Goal: Information Seeking & Learning: Check status

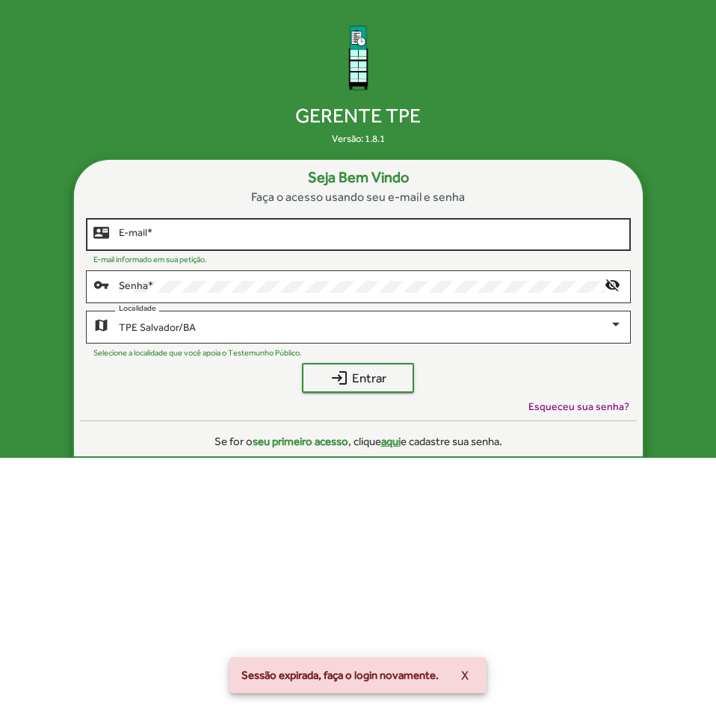
click at [350, 229] on input "E-mail *" at bounding box center [370, 235] width 503 height 12
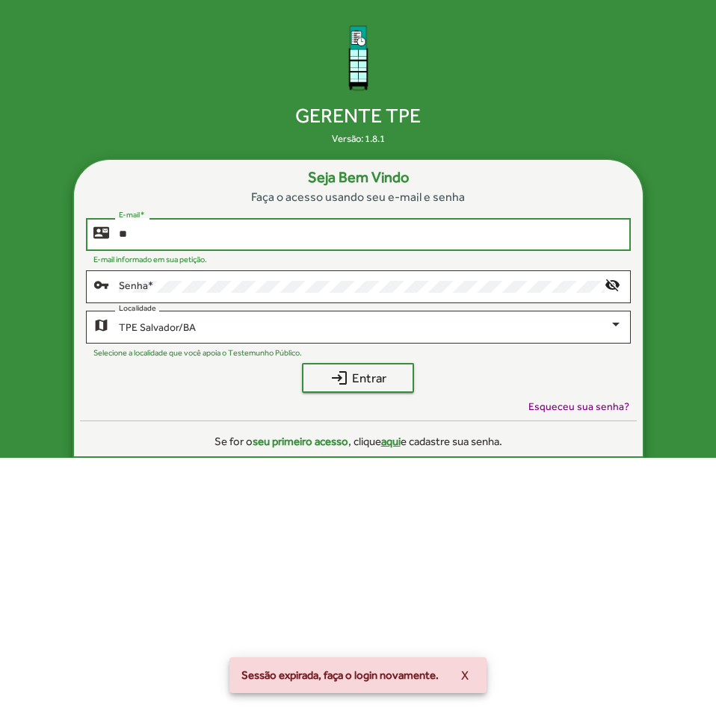
type input "*"
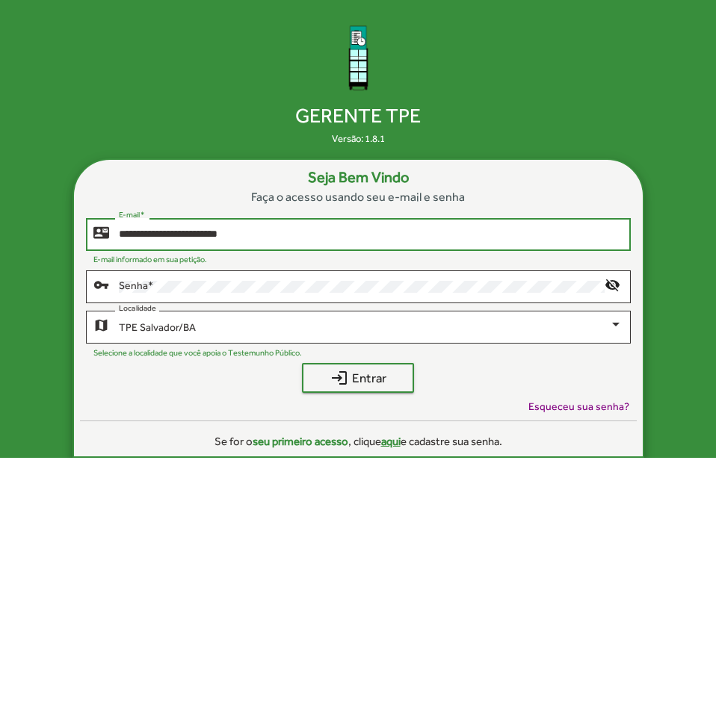
type input "**********"
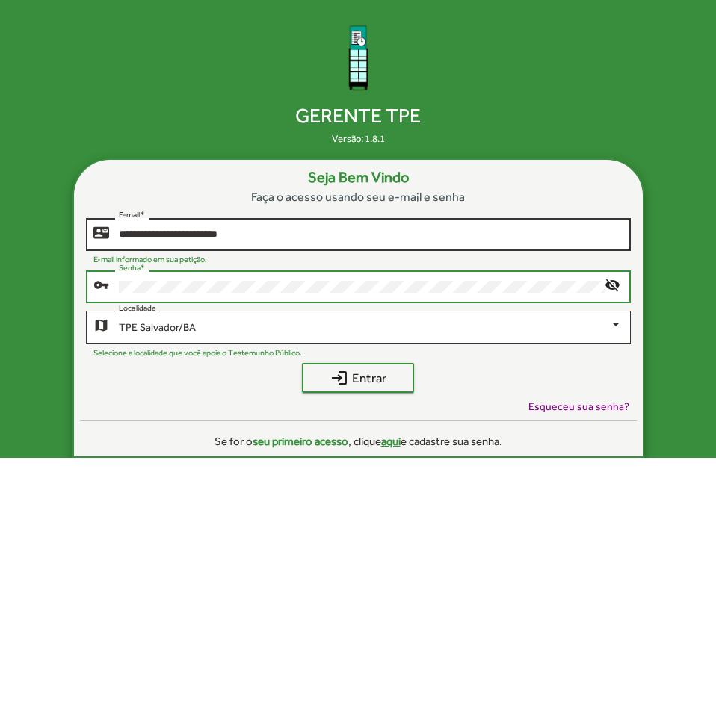
click at [302, 363] on button "login Entrar" at bounding box center [358, 378] width 112 height 30
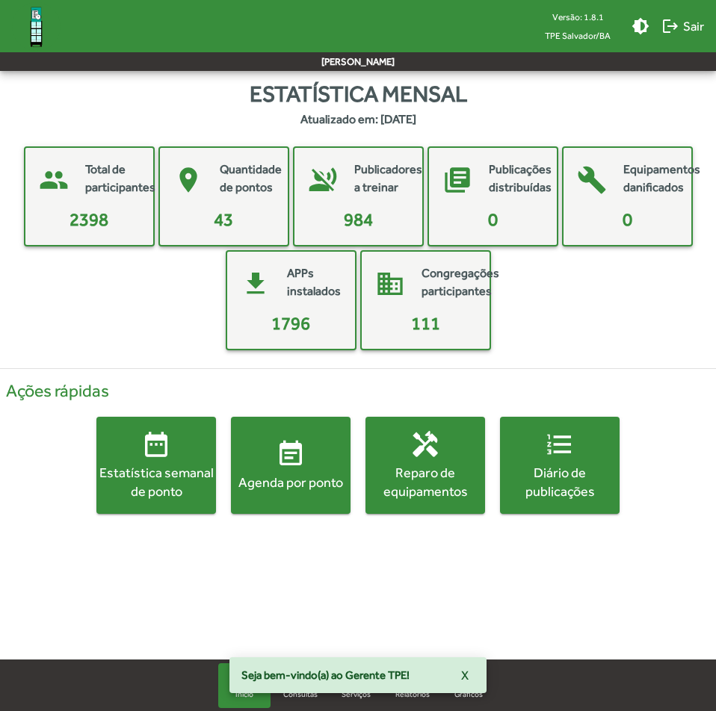
click at [278, 481] on div "Agenda por ponto" at bounding box center [291, 482] width 120 height 19
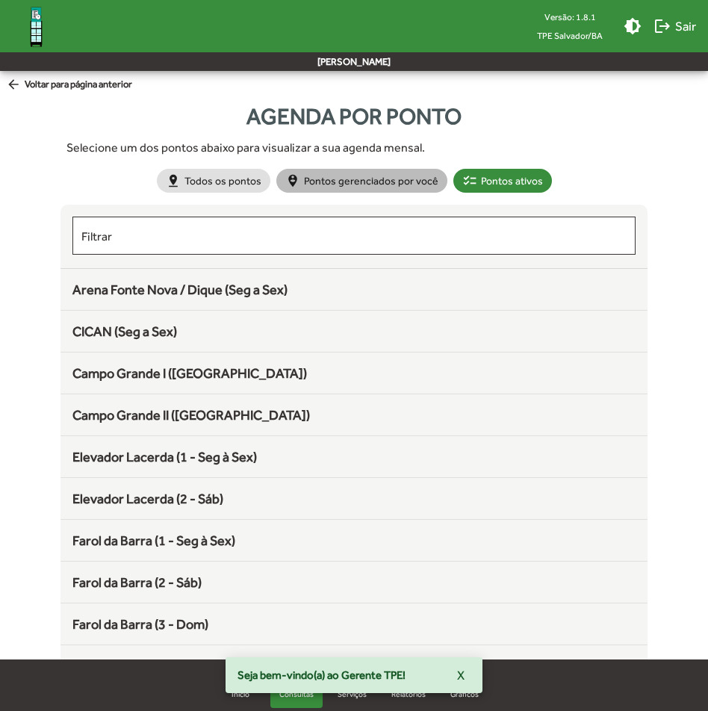
click at [339, 189] on mat-chip "person_pin_circle Pontos gerenciados por você" at bounding box center [361, 181] width 171 height 24
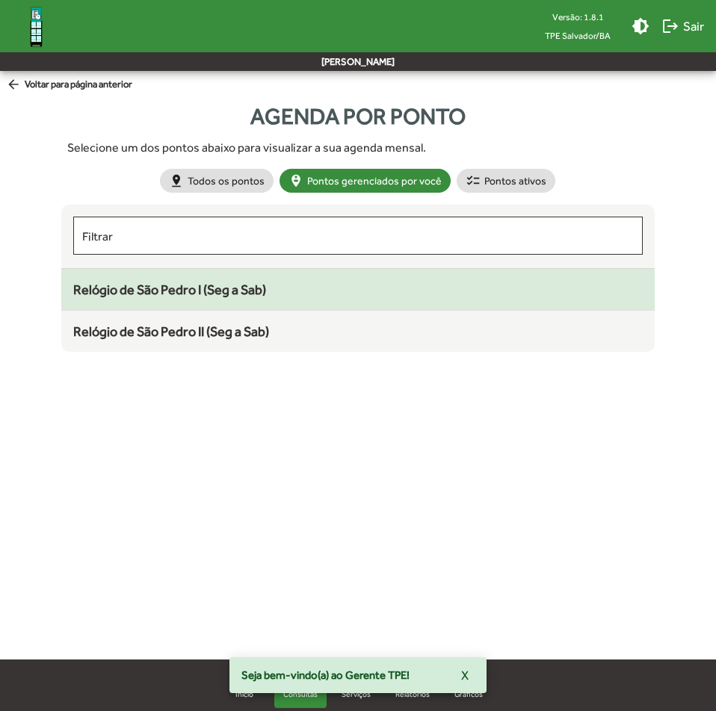
click at [253, 298] on div "Relógio de São Pedro I (Seg a Sab)" at bounding box center [357, 289] width 569 height 20
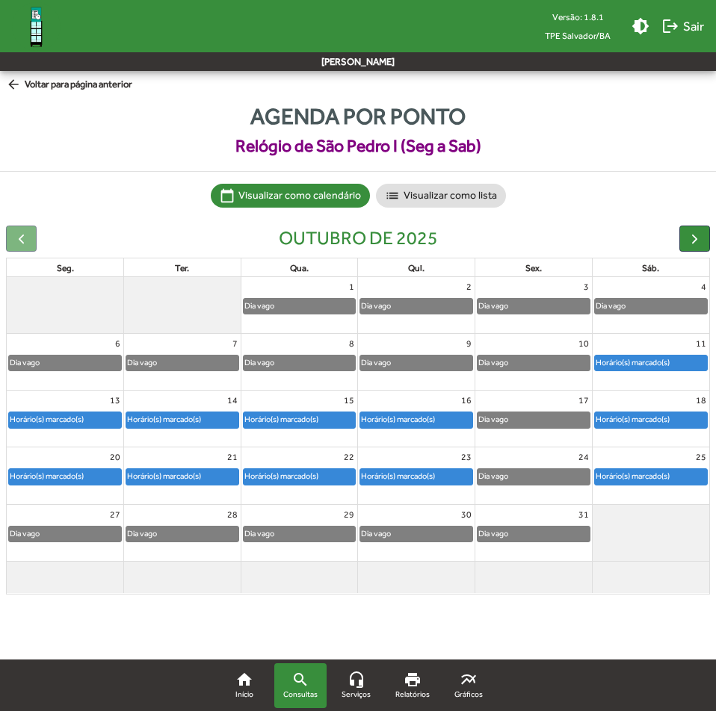
click at [63, 418] on div "Horário(s) marcado(s)" at bounding box center [46, 419] width 75 height 14
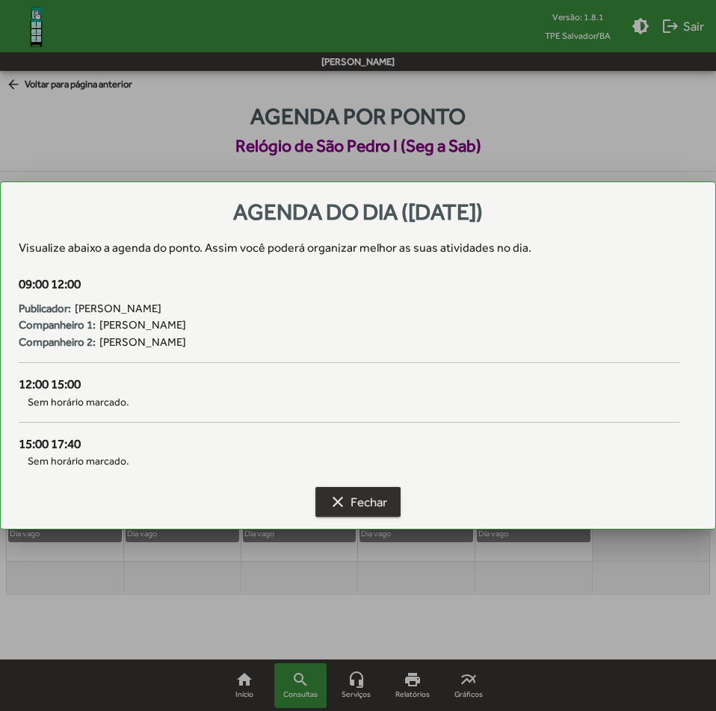
click at [371, 495] on span "clear Fechar" at bounding box center [358, 501] width 58 height 27
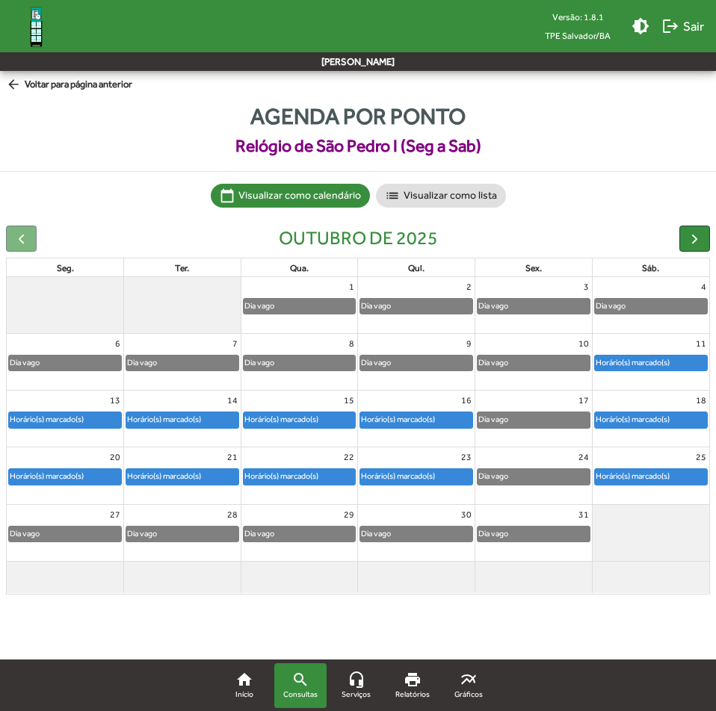
click at [190, 421] on div "Horário(s) marcado(s)" at bounding box center [163, 419] width 75 height 14
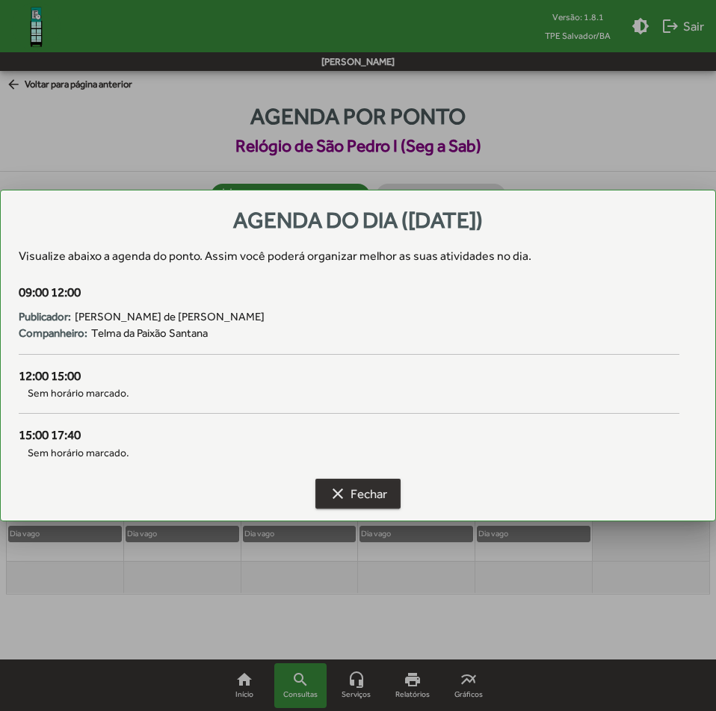
click at [356, 493] on span "clear Fechar" at bounding box center [358, 493] width 58 height 27
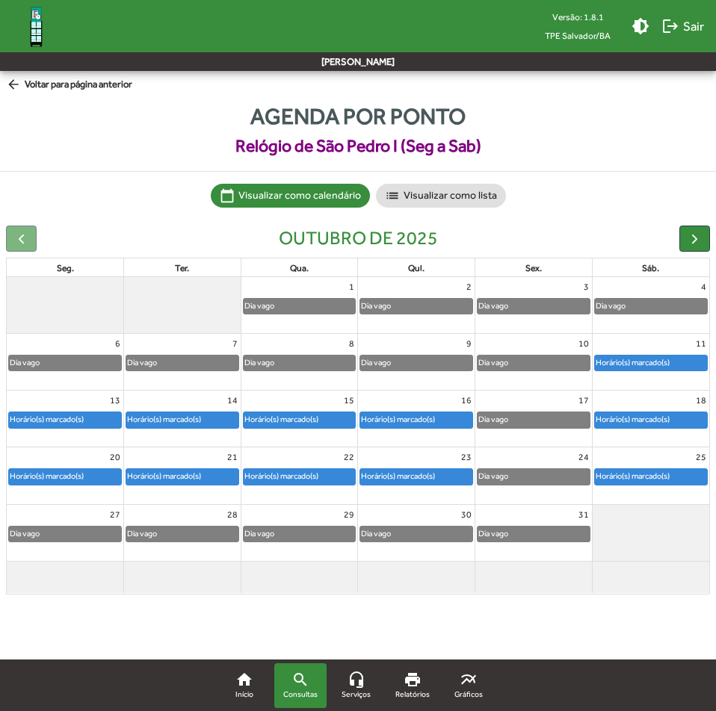
click at [313, 413] on div "Horário(s) marcado(s)" at bounding box center [281, 419] width 75 height 14
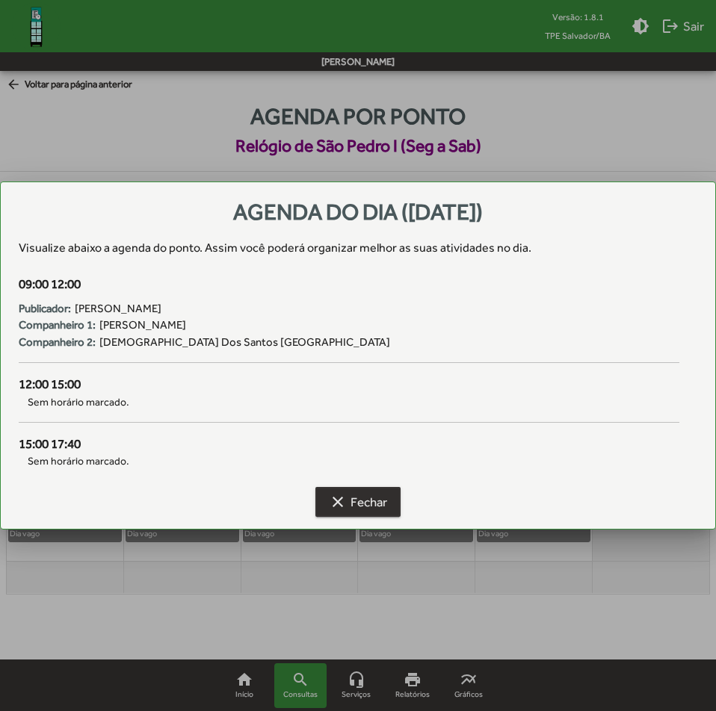
click at [365, 512] on span "clear Fechar" at bounding box center [358, 501] width 58 height 27
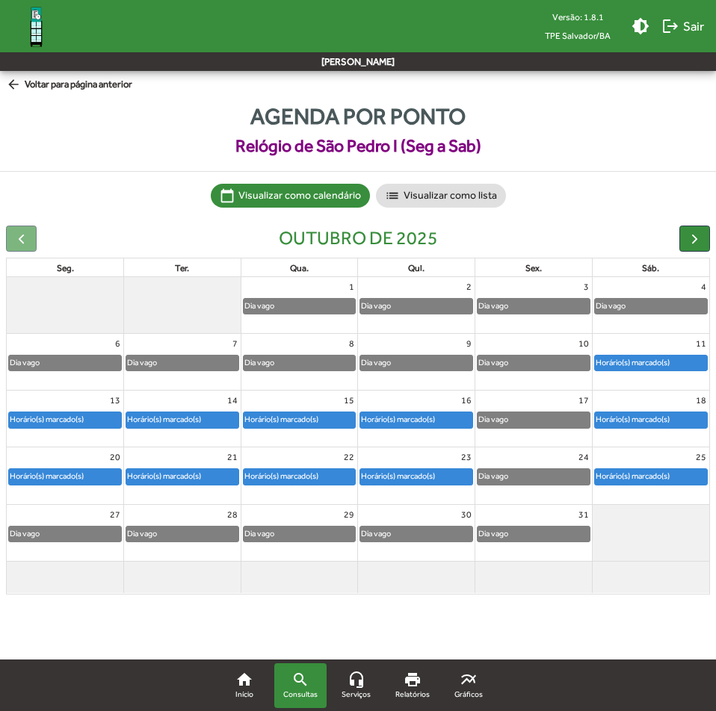
click at [427, 412] on div "Horário(s) marcado(s)" at bounding box center [397, 419] width 75 height 14
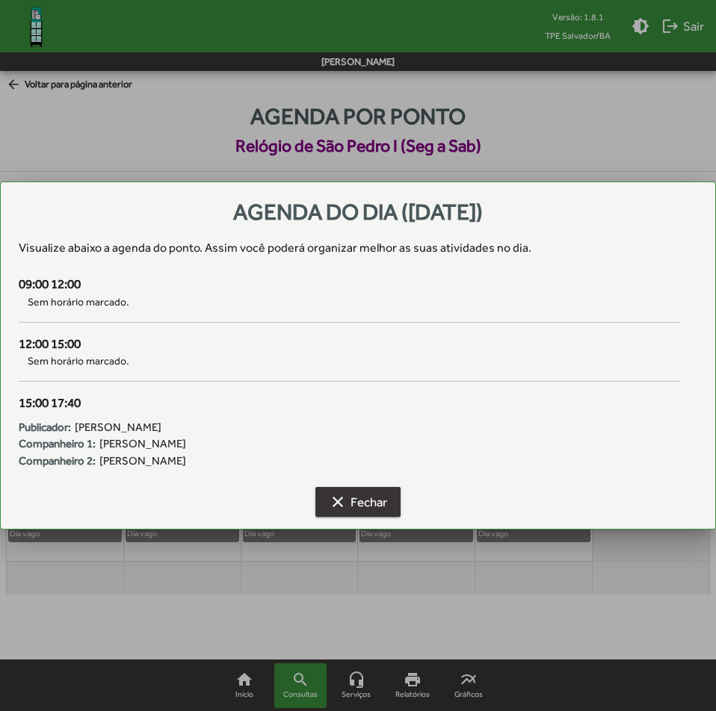
click at [353, 505] on span "clear Fechar" at bounding box center [358, 501] width 58 height 27
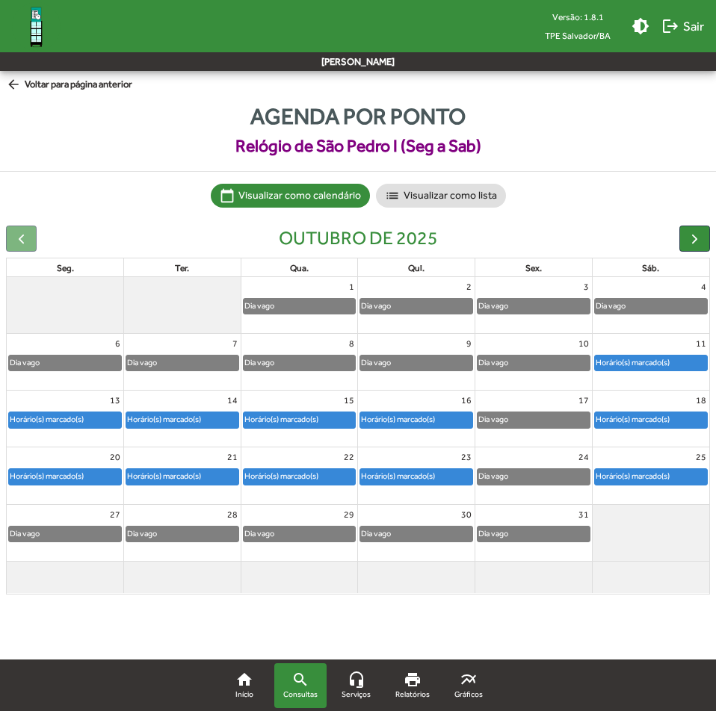
click at [645, 435] on div "18 Horário(s) marcado(s)" at bounding box center [650, 419] width 117 height 56
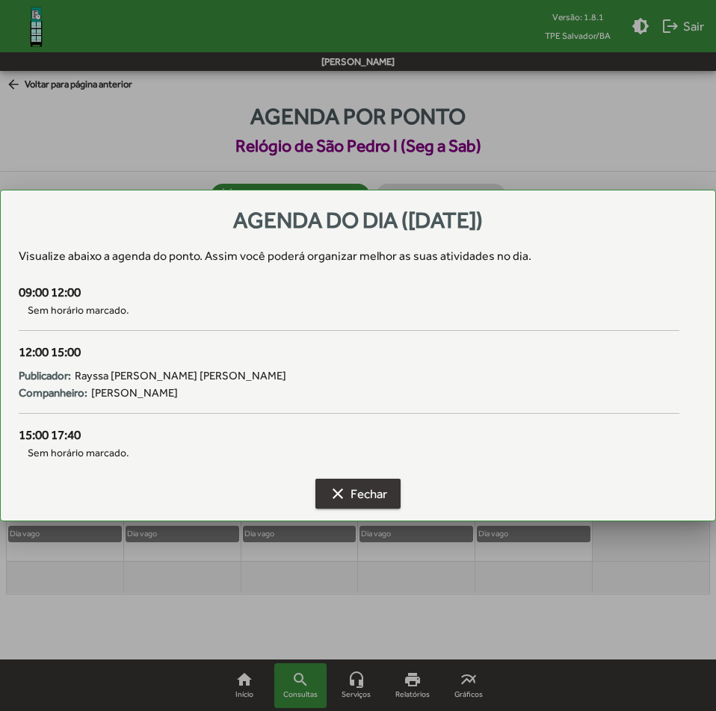
click at [357, 489] on span "clear Fechar" at bounding box center [358, 493] width 58 height 27
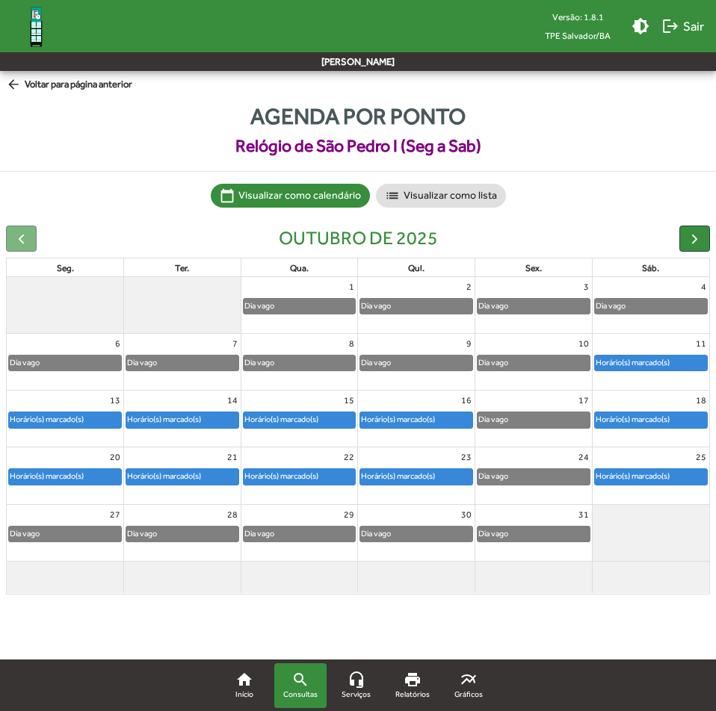
click at [11, 84] on mat-icon "arrow_back" at bounding box center [15, 85] width 19 height 16
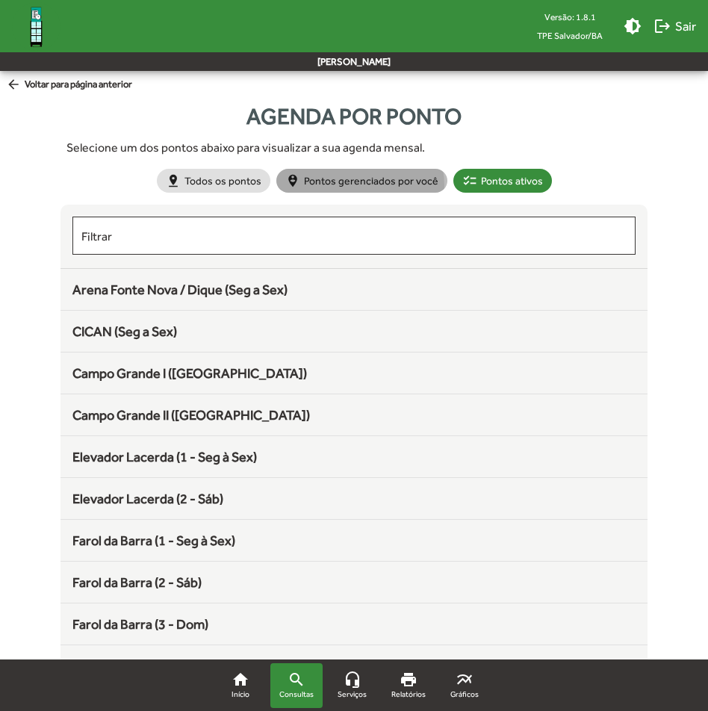
click at [339, 187] on mat-chip "person_pin_circle Pontos gerenciados por você" at bounding box center [361, 181] width 171 height 24
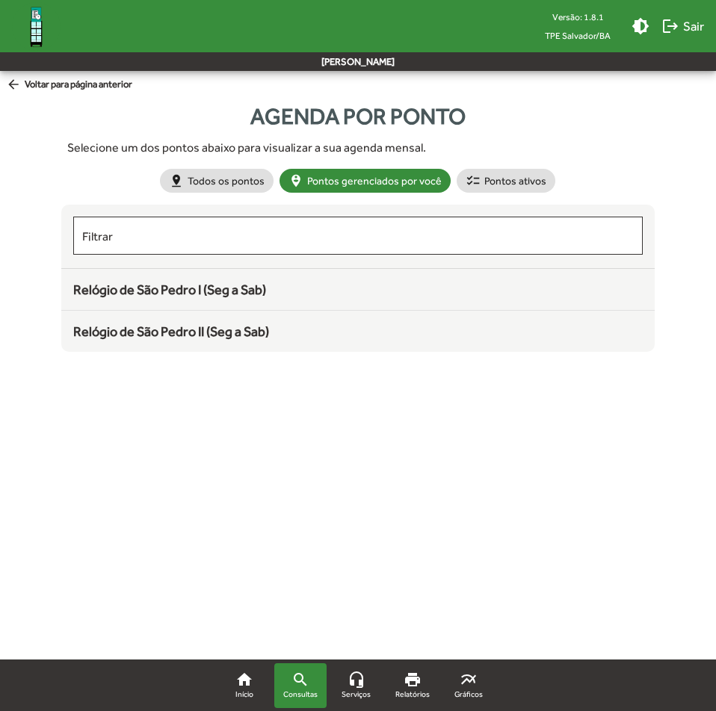
click at [255, 328] on span "Relógio de São Pedro II (Seg a Sab)" at bounding box center [171, 331] width 196 height 16
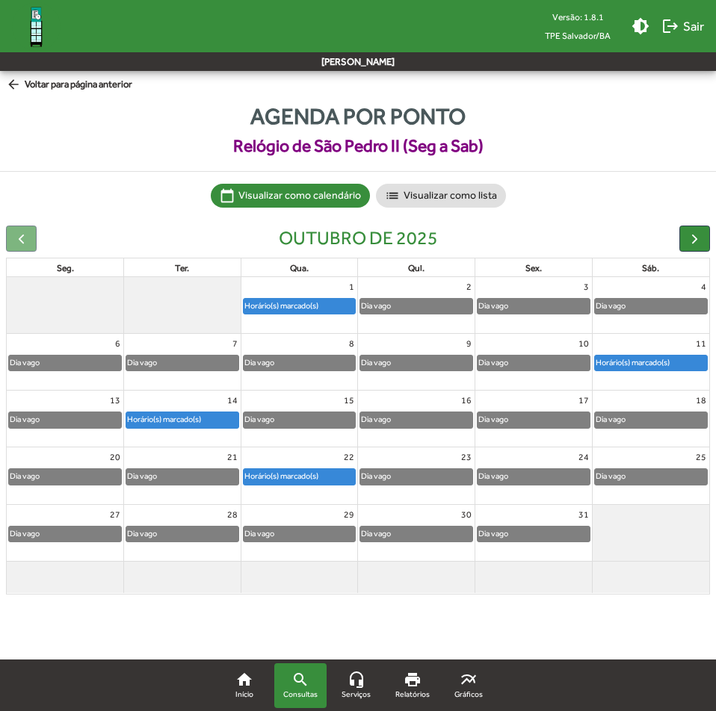
click at [177, 424] on div "Horário(s) marcado(s)" at bounding box center [163, 419] width 75 height 14
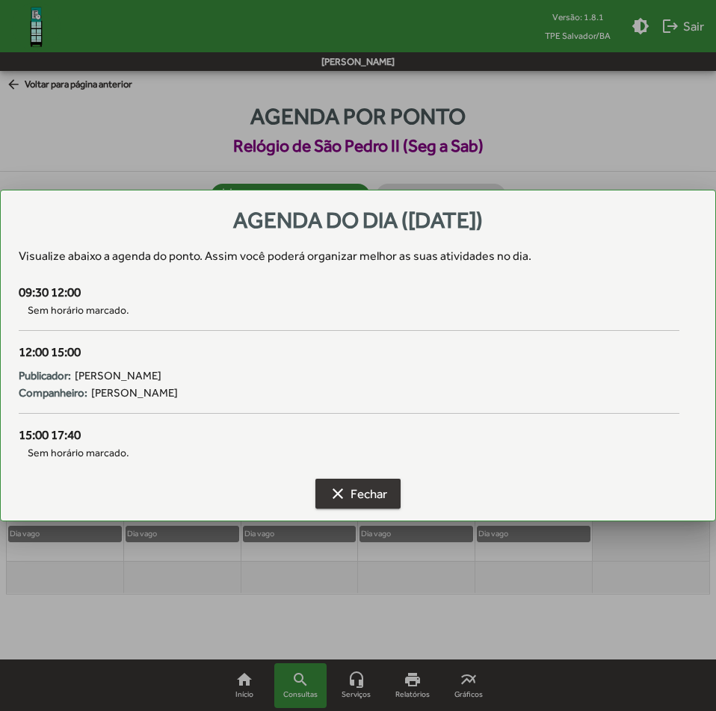
click at [384, 494] on span "clear Fechar" at bounding box center [358, 493] width 58 height 27
